Goal: Register for event/course

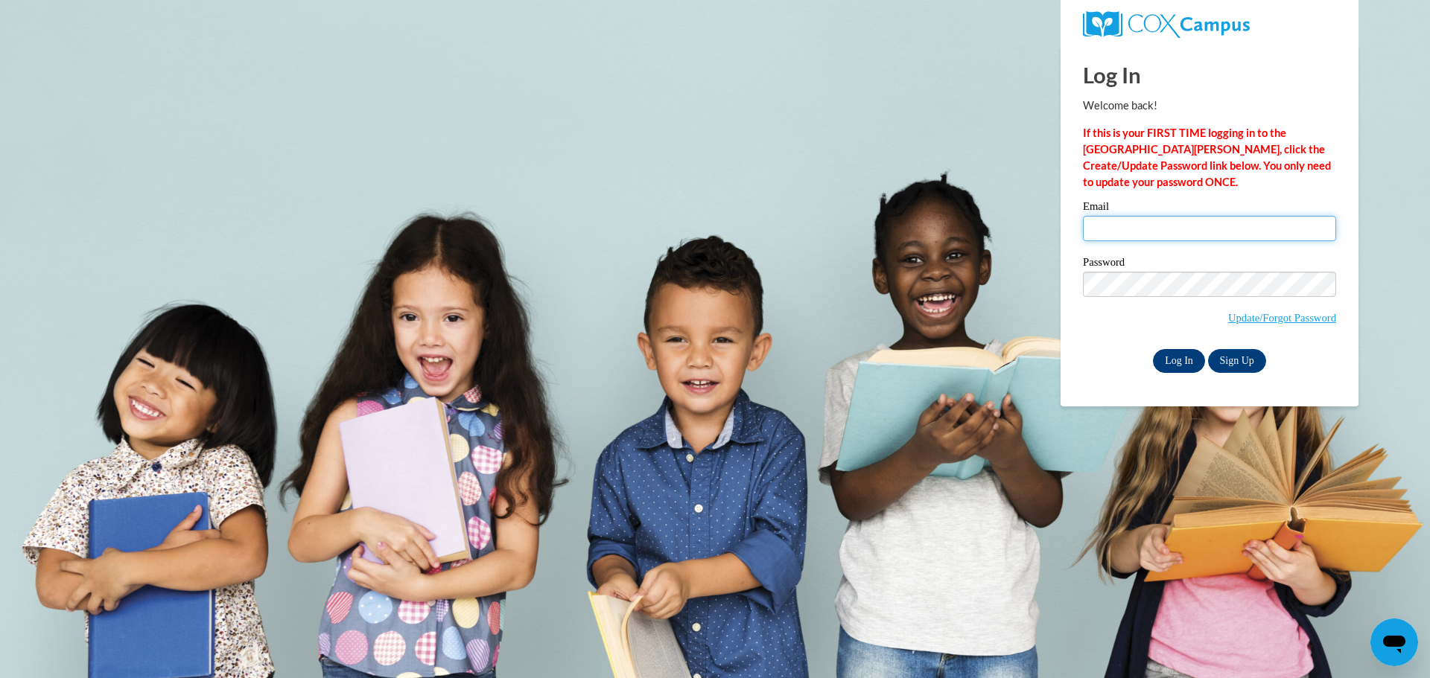
type input "jhalvensleben@altoona.k12.wi.us"
click at [1179, 360] on input "Log In" at bounding box center [1179, 361] width 52 height 24
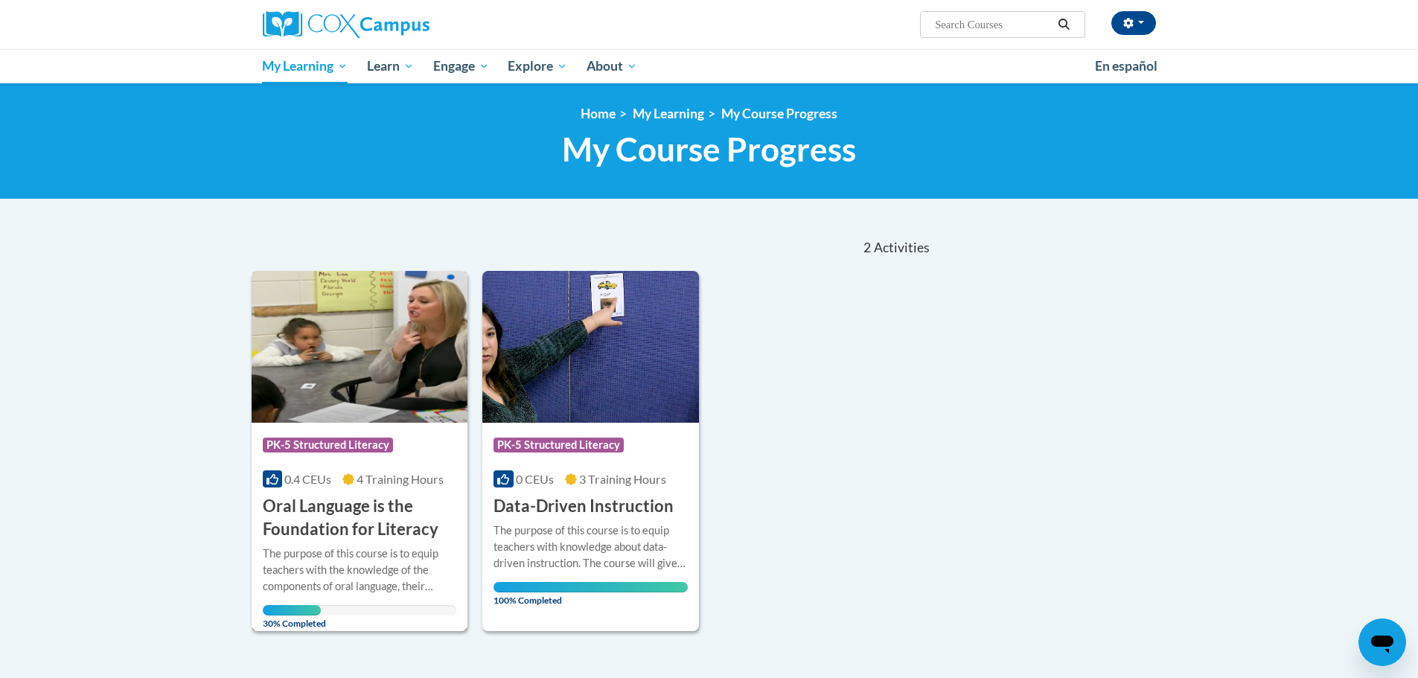
click at [360, 491] on div "Course Category: PK-5 Structured Literacy 0.4 CEUs 4 Training Hours COURSE Oral…" at bounding box center [360, 482] width 217 height 118
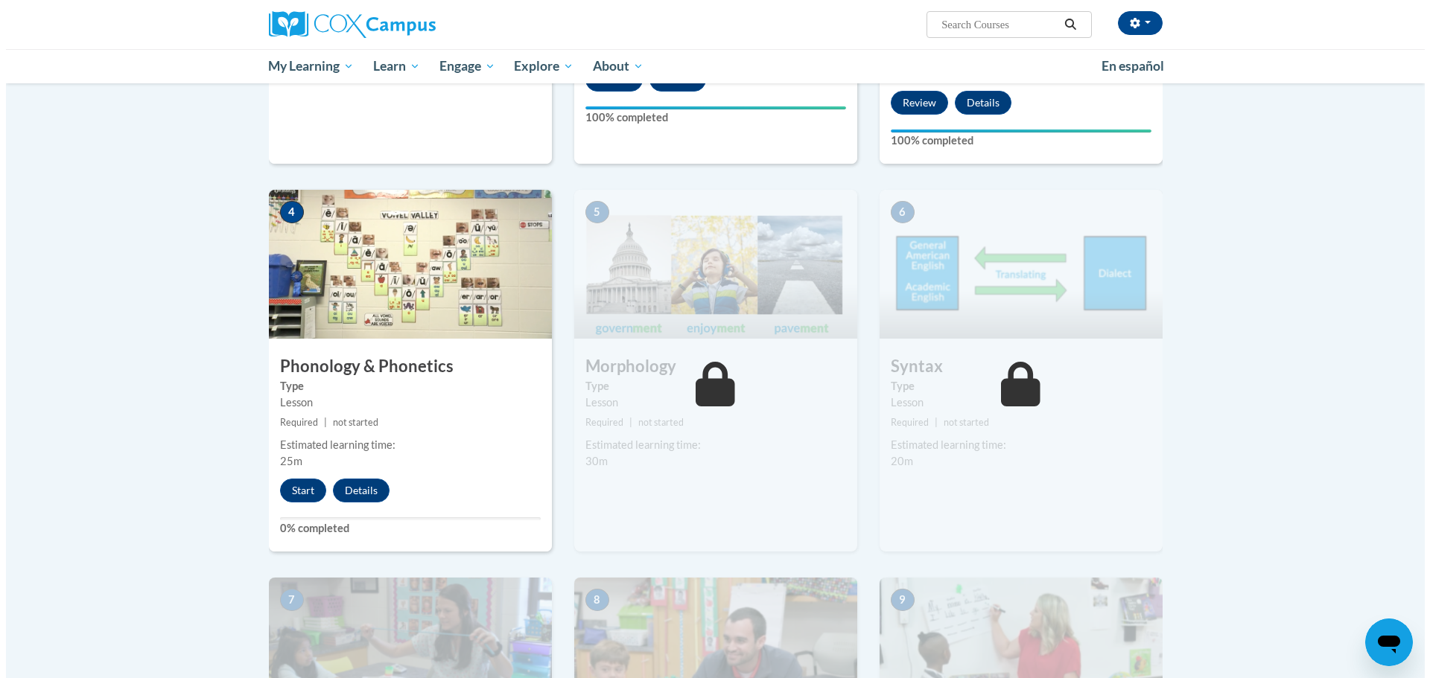
scroll to position [670, 0]
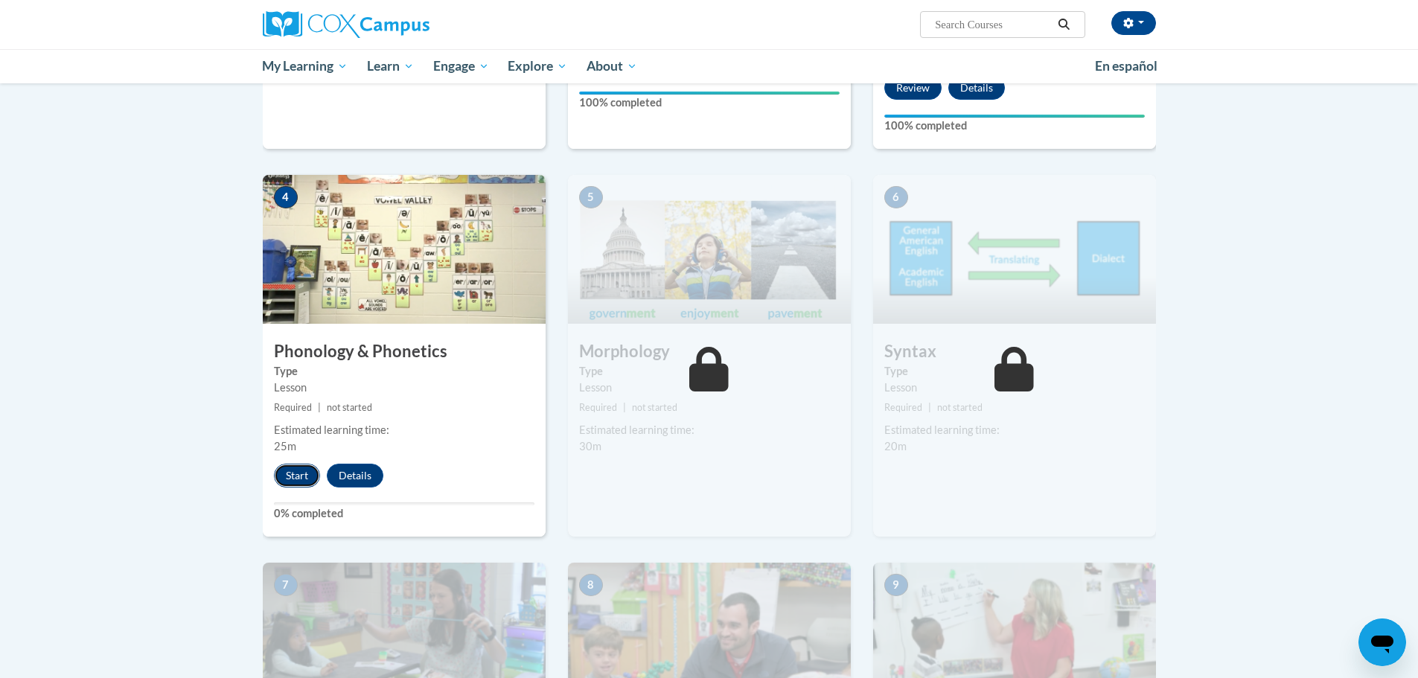
click at [308, 476] on button "Start" at bounding box center [297, 476] width 46 height 24
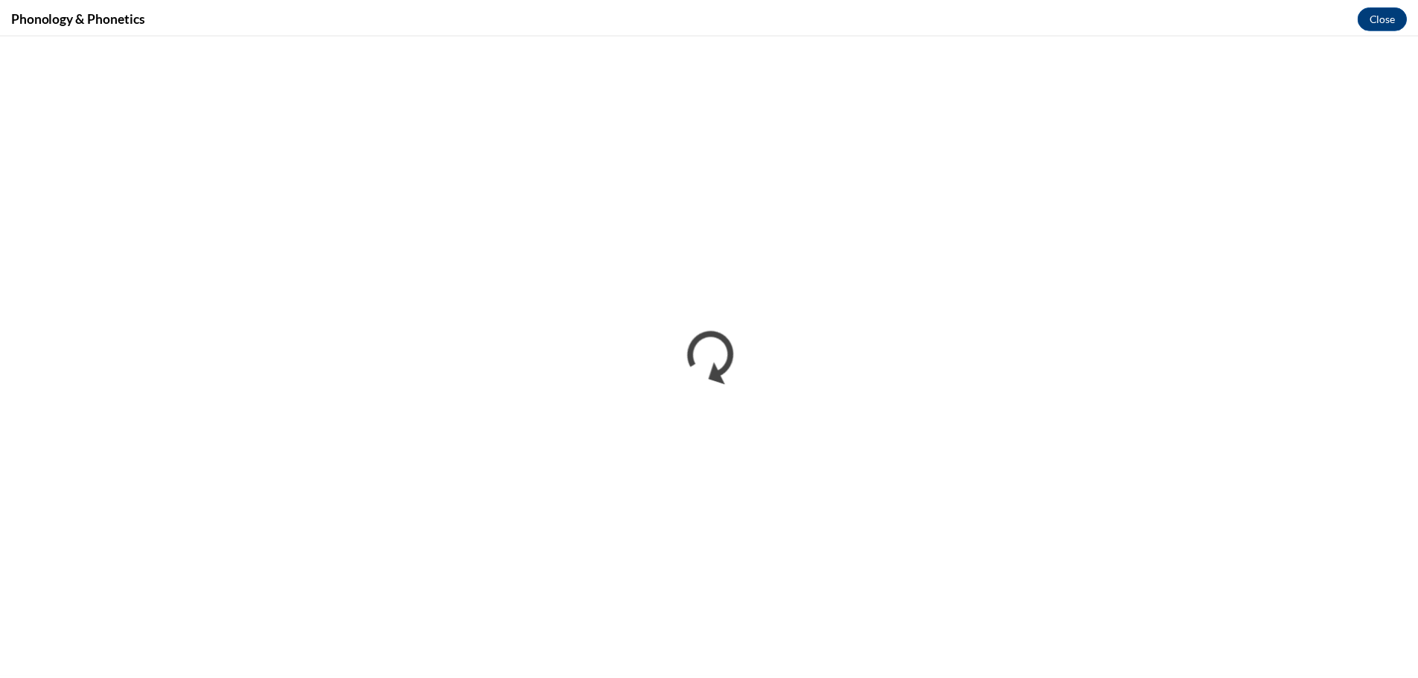
scroll to position [0, 0]
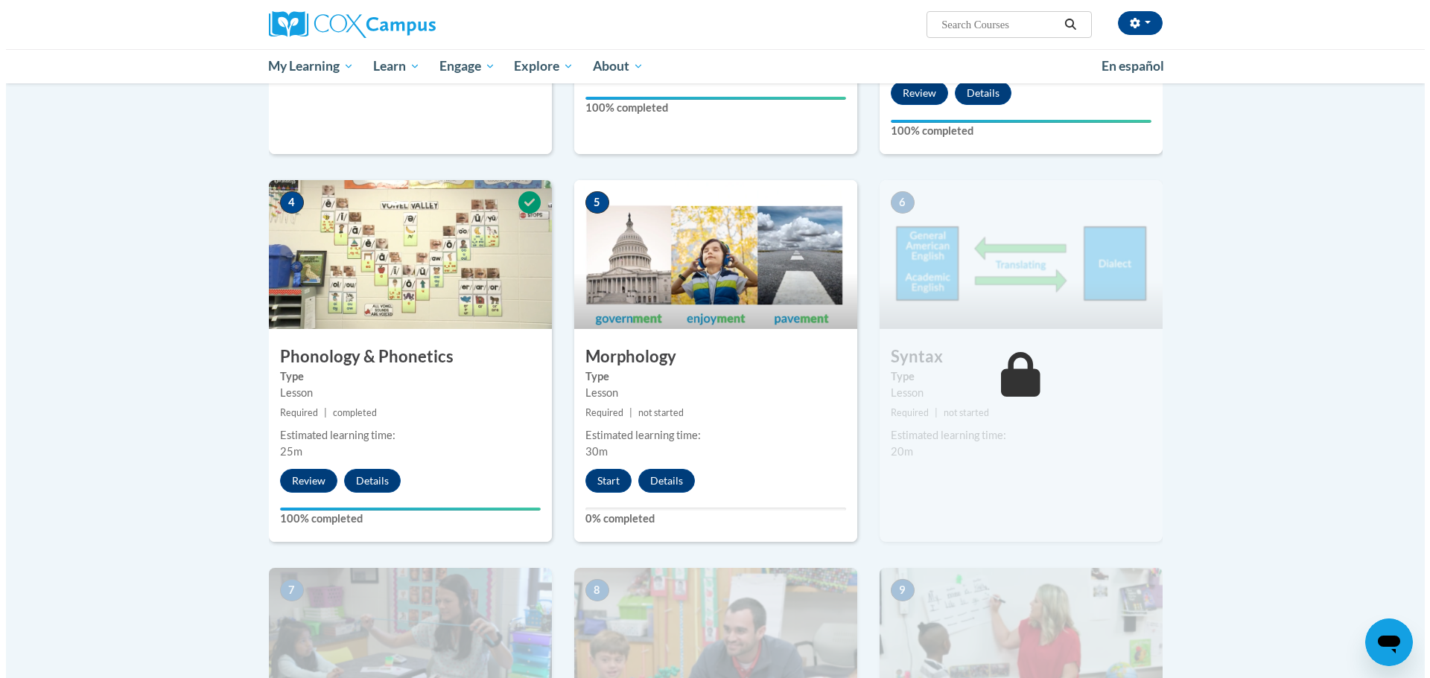
scroll to position [670, 0]
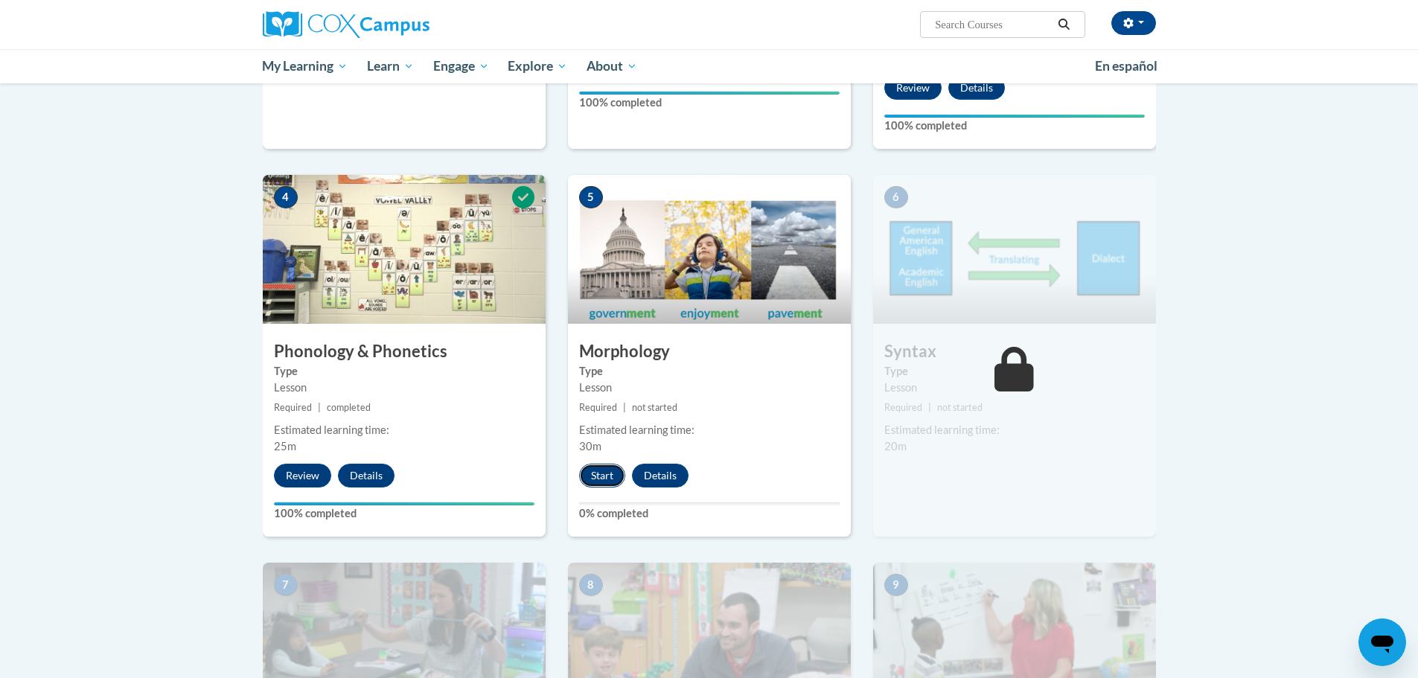
click at [598, 484] on button "Start" at bounding box center [602, 476] width 46 height 24
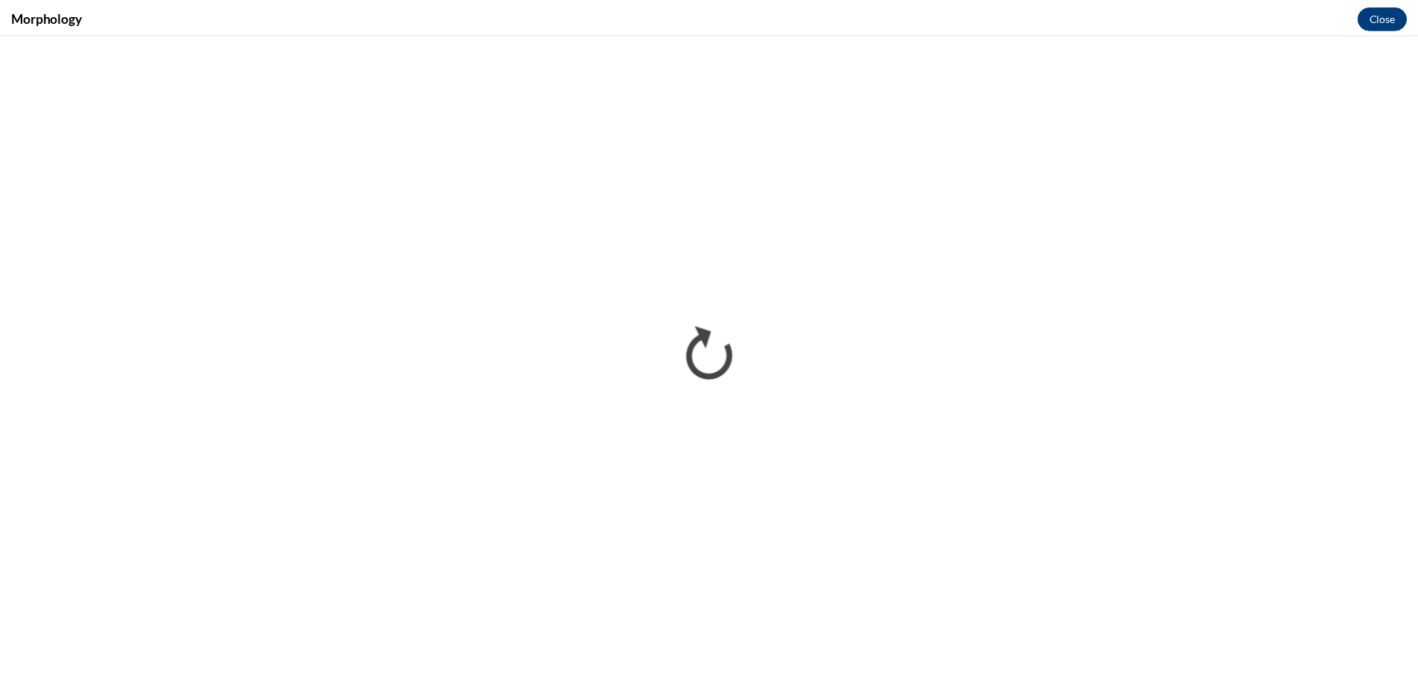
scroll to position [0, 0]
